Goal: Task Accomplishment & Management: Manage account settings

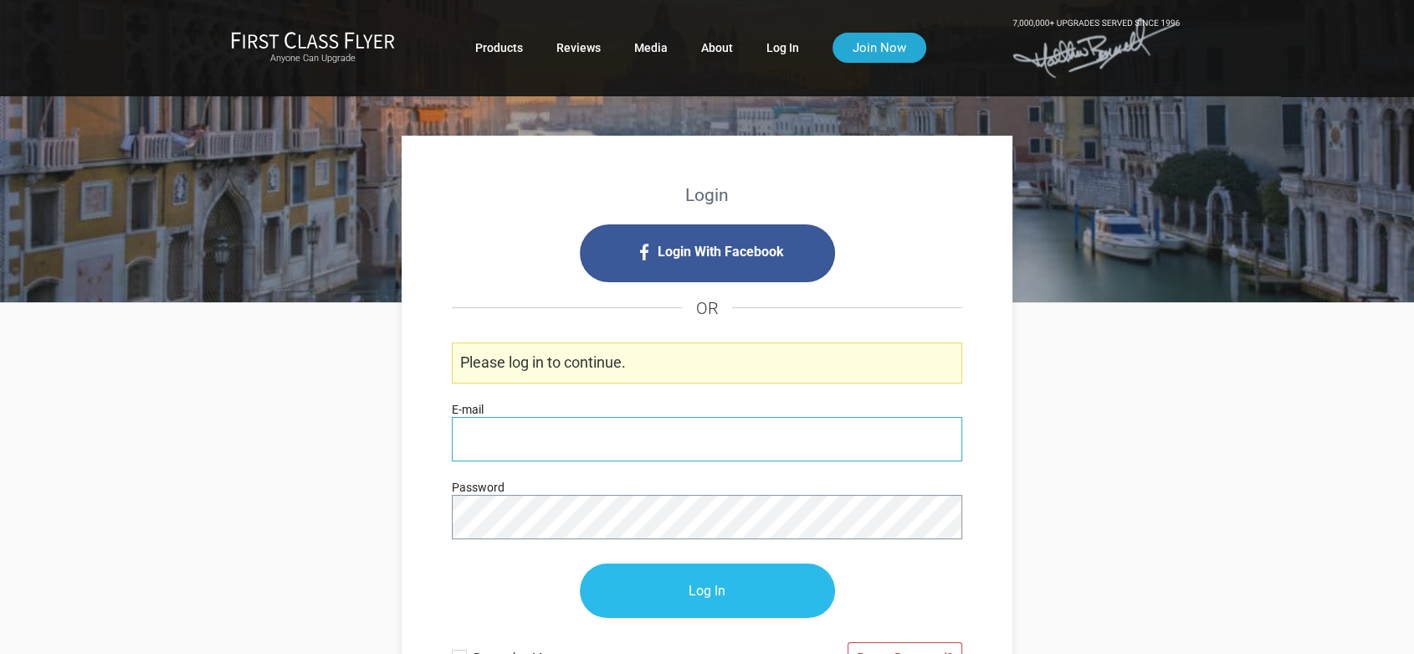
type input "[PERSON_NAME][EMAIL_ADDRESS][DOMAIN_NAME]"
click at [670, 587] on input "Log In" at bounding box center [707, 591] width 255 height 54
type input "[PERSON_NAME][EMAIL_ADDRESS][DOMAIN_NAME]"
click at [777, 596] on input "Log In" at bounding box center [707, 591] width 255 height 54
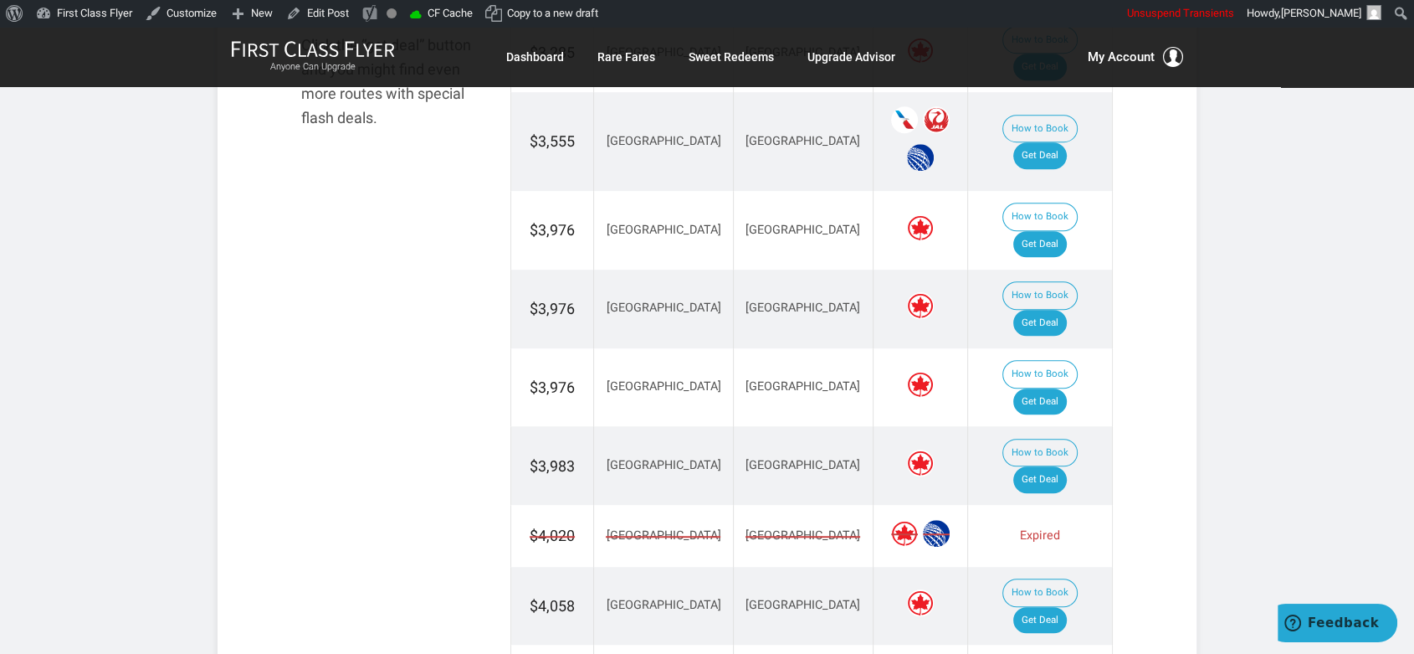
scroll to position [1115, 0]
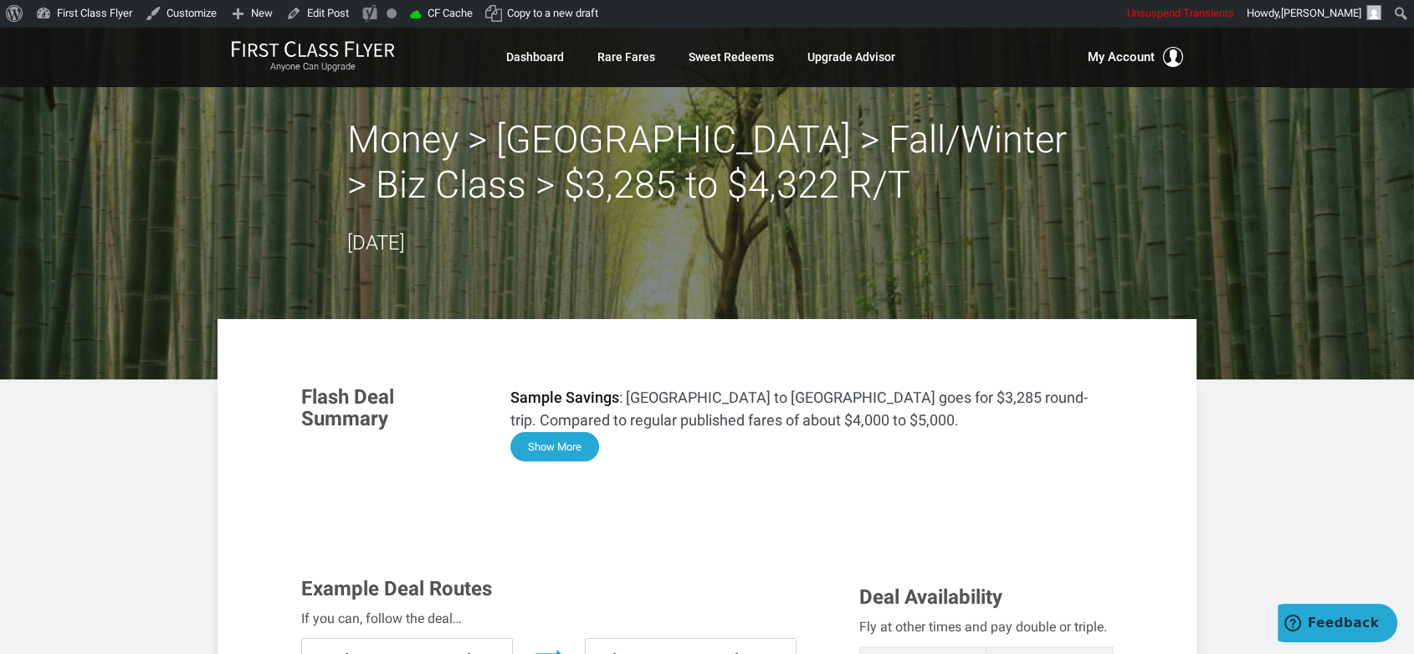
click at [565, 450] on button "Show More" at bounding box center [554, 446] width 89 height 29
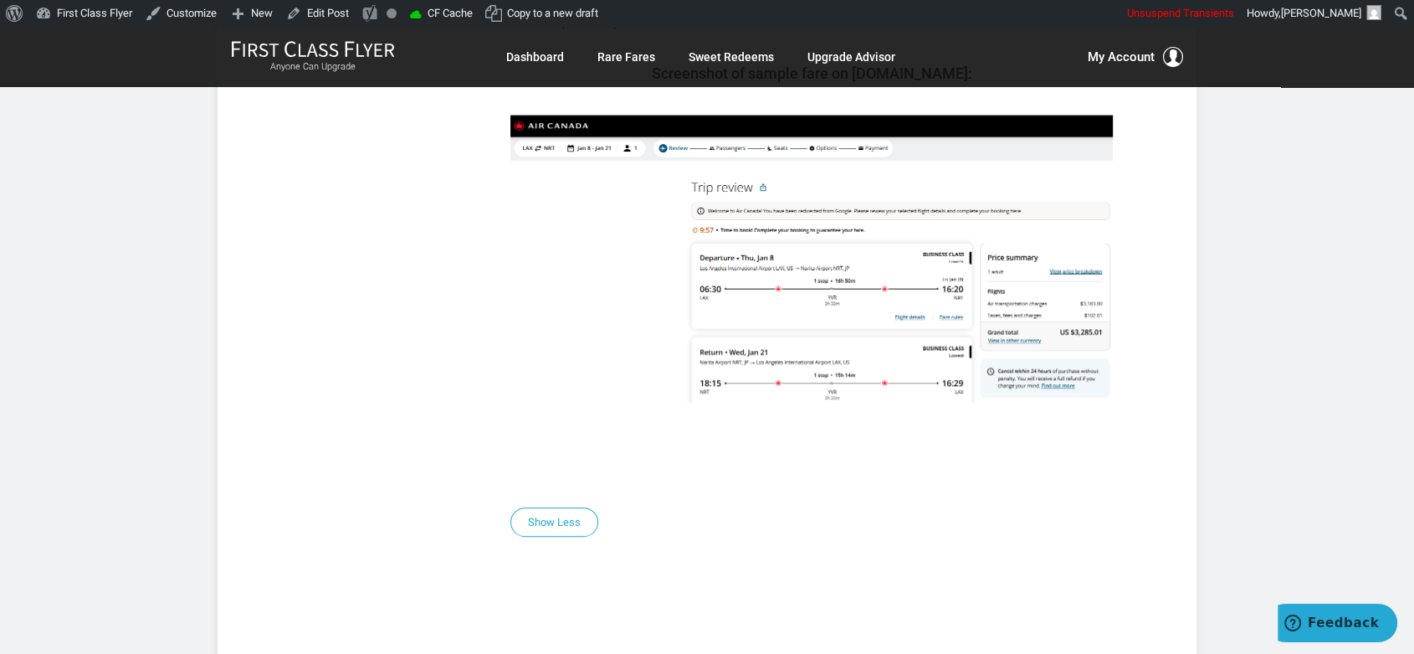
scroll to position [1023, 0]
